Goal: Task Accomplishment & Management: Manage account settings

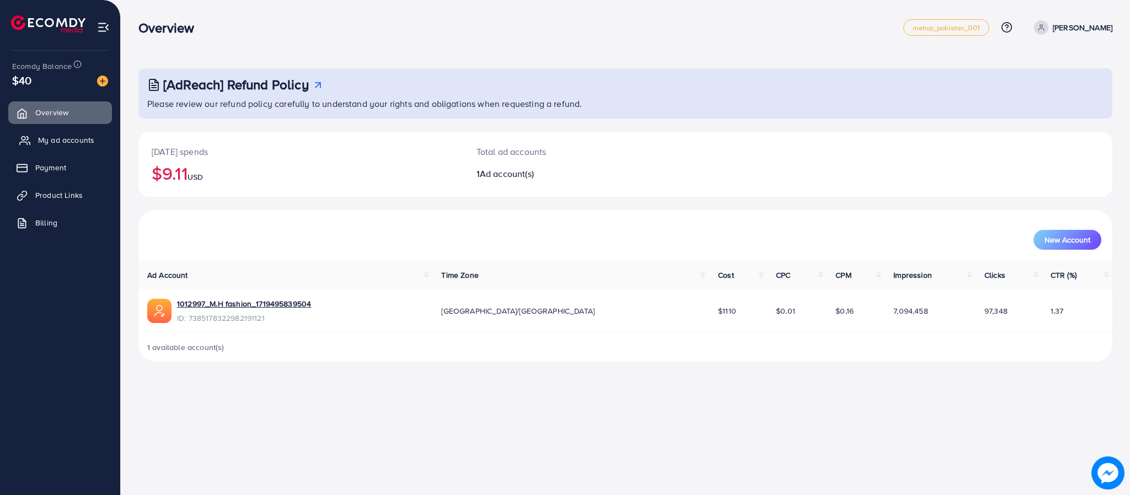
click at [77, 141] on span "My ad accounts" at bounding box center [66, 140] width 56 height 11
